Goal: Find specific page/section

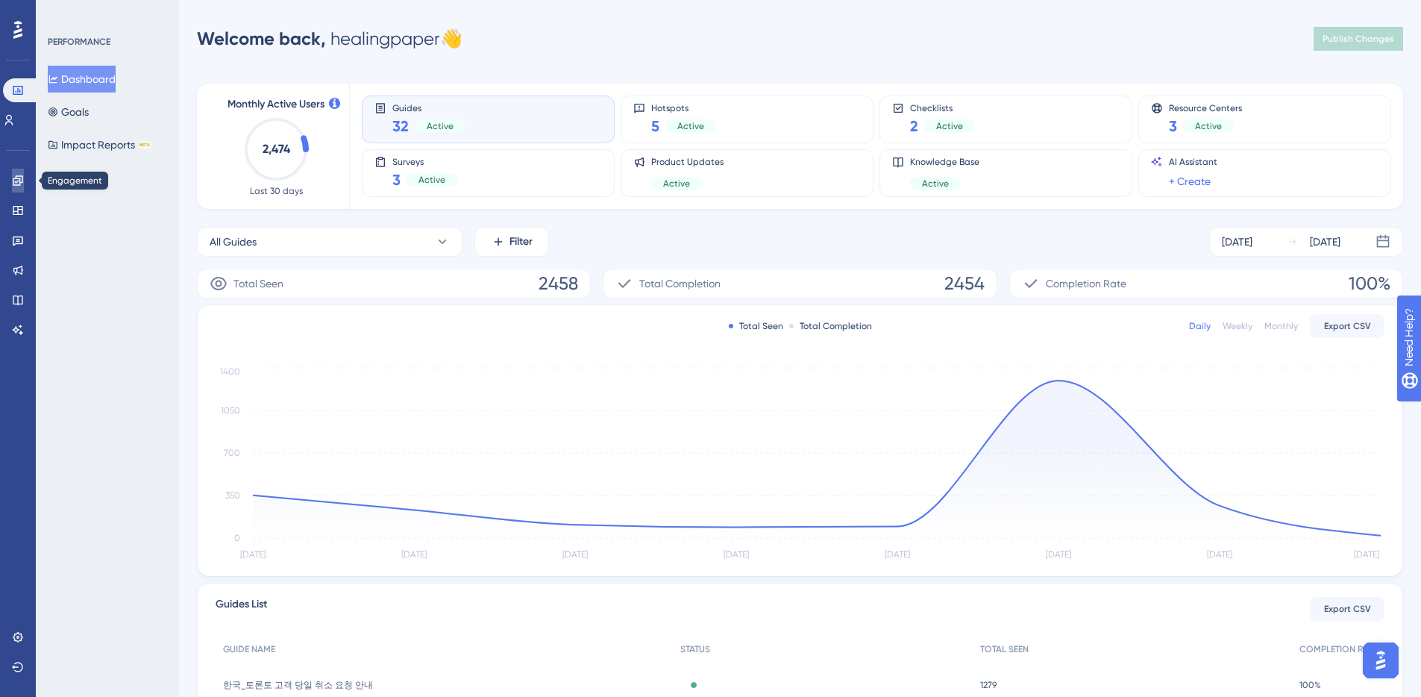
click at [19, 182] on icon at bounding box center [18, 181] width 12 height 12
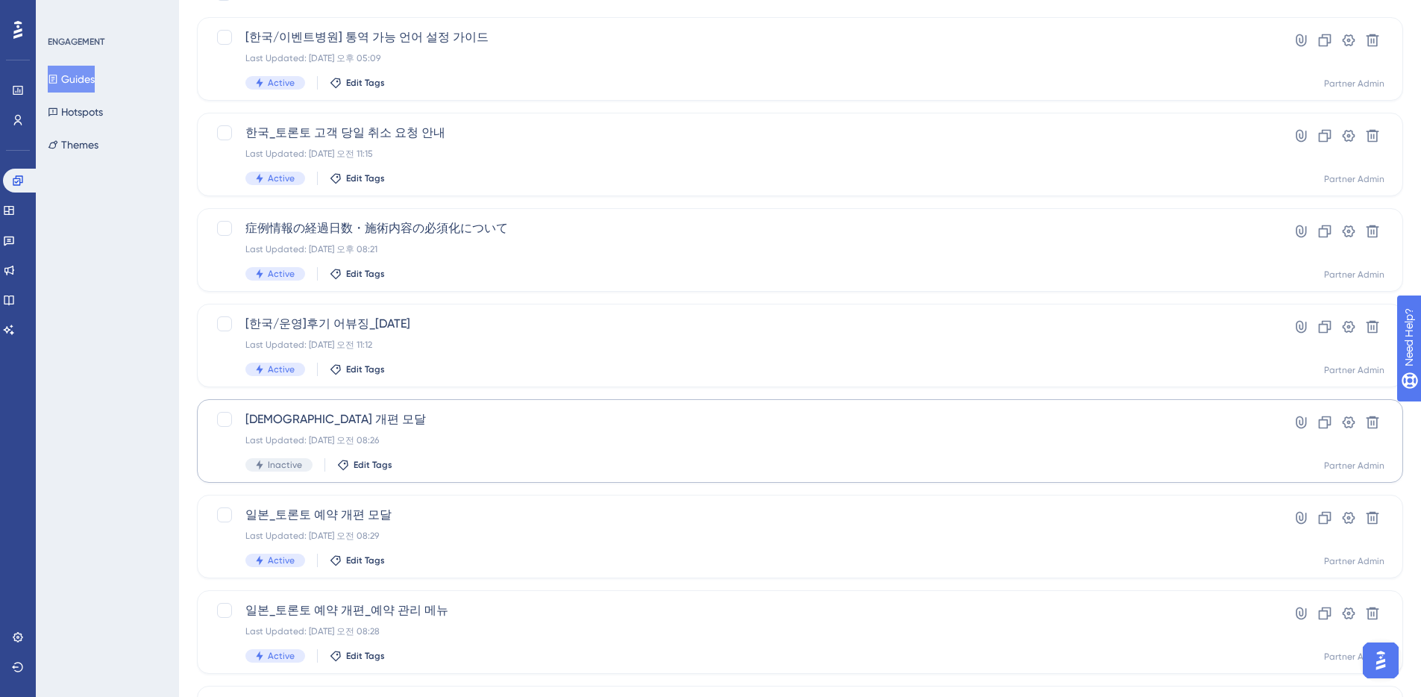
scroll to position [123, 0]
click at [608, 340] on div "Last Updated: [DATE] 오전 11:12" at bounding box center [740, 342] width 990 height 12
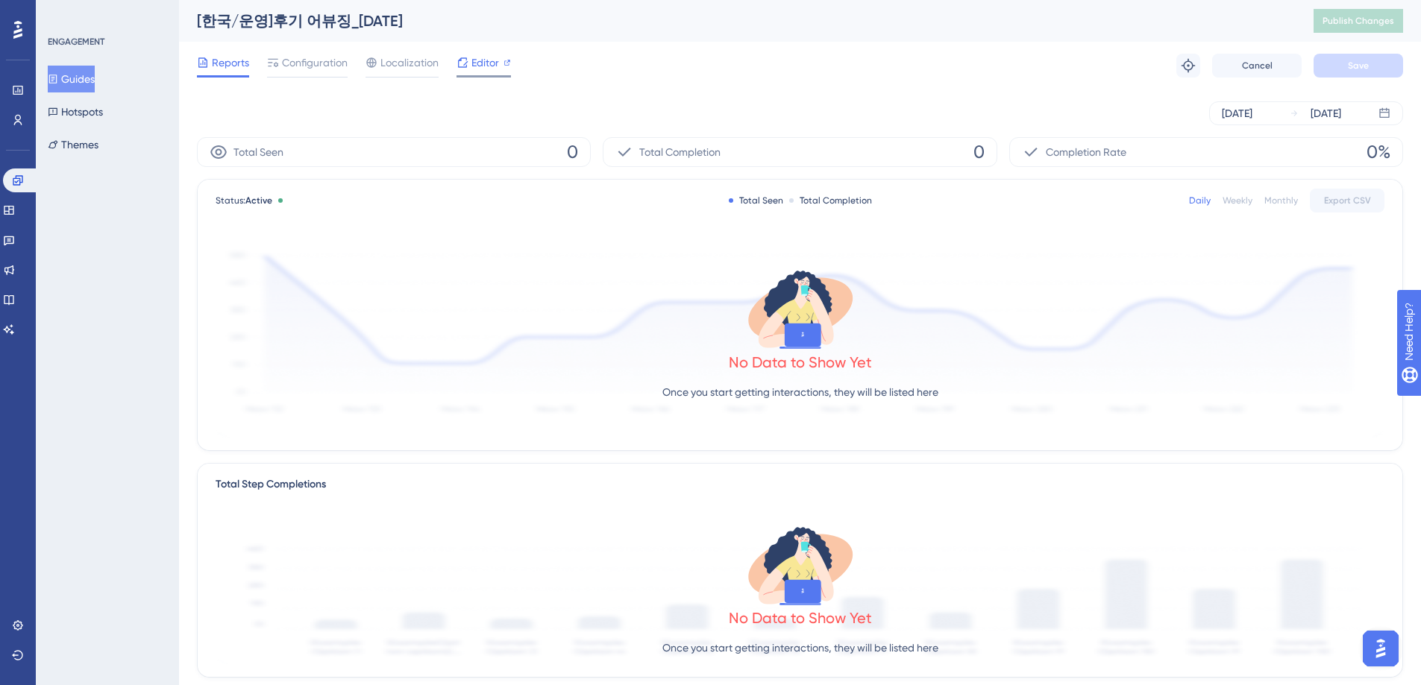
click at [483, 63] on span "Editor" at bounding box center [485, 63] width 28 height 18
click at [409, 65] on span "Localization" at bounding box center [409, 63] width 58 height 18
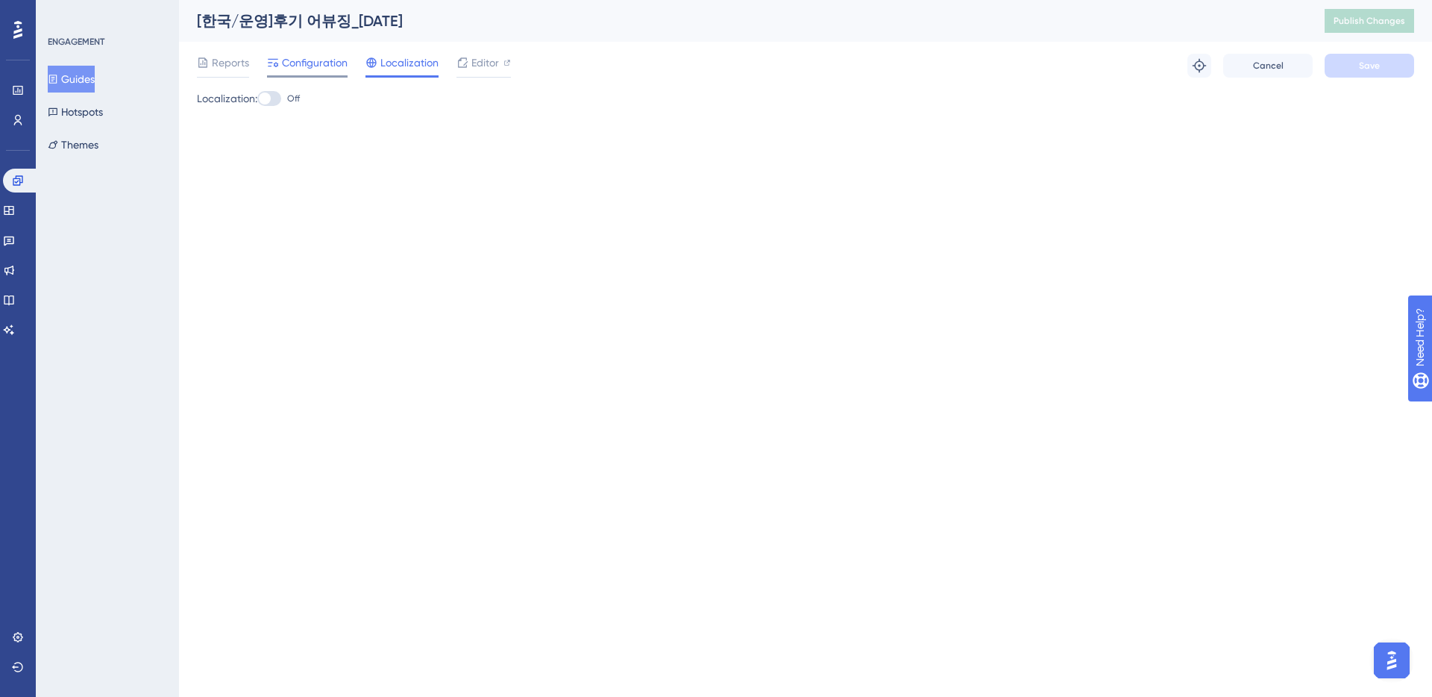
click at [304, 67] on span "Configuration" at bounding box center [315, 63] width 66 height 18
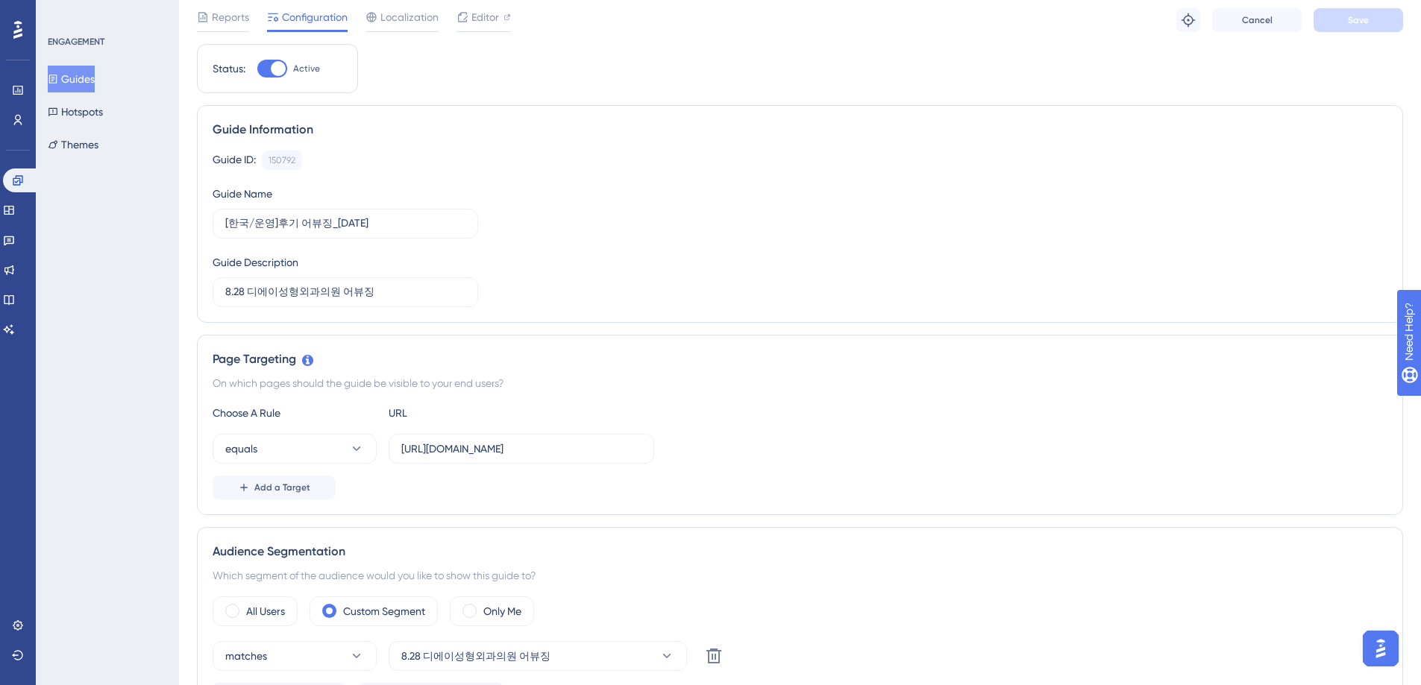
scroll to position [151, 0]
